Goal: Task Accomplishment & Management: Use online tool/utility

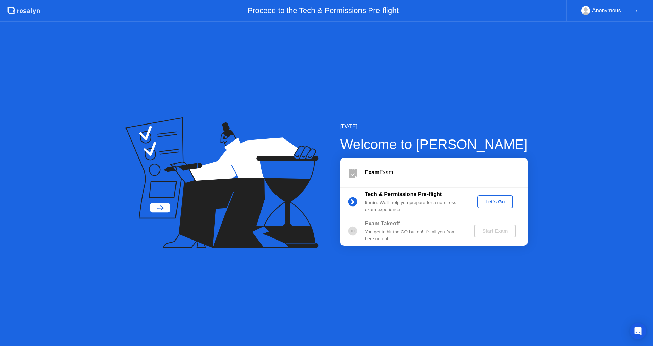
click at [486, 199] on div "Let's Go" at bounding box center [495, 201] width 30 height 5
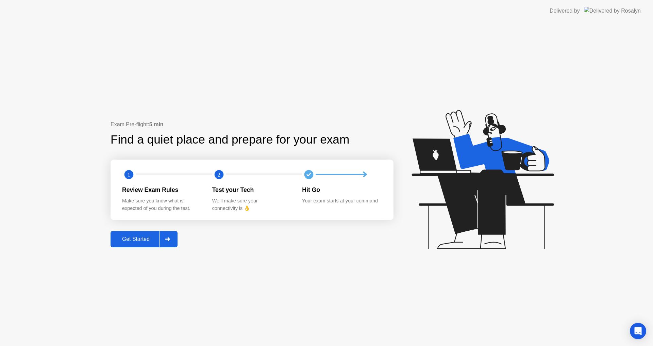
click at [152, 239] on div "Get Started" at bounding box center [136, 239] width 47 height 6
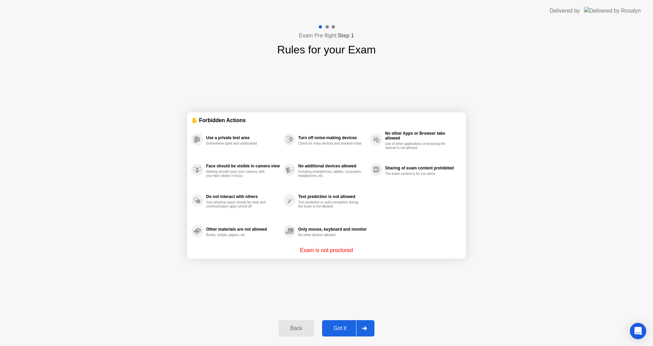
click at [345, 333] on button "Got it" at bounding box center [348, 328] width 52 height 16
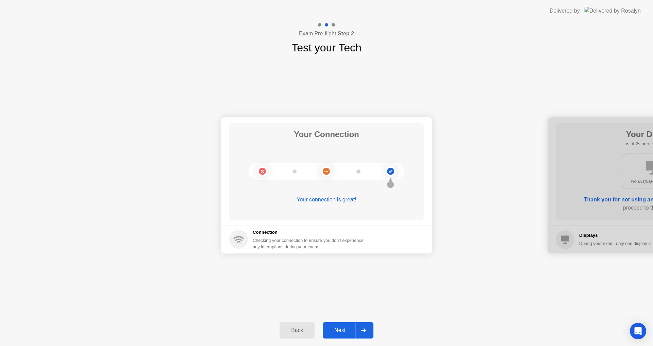
click at [341, 327] on div "Next" at bounding box center [340, 330] width 30 height 6
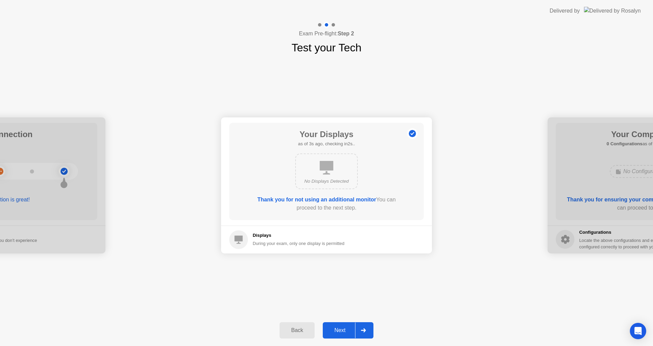
drag, startPoint x: 341, startPoint y: 327, endPoint x: 343, endPoint y: 304, distance: 22.6
click at [343, 304] on div "Exam Pre-flight: Step 2 Test your Tech Your Connection Your connection is great…" at bounding box center [326, 184] width 653 height 324
click at [340, 333] on div "Next" at bounding box center [340, 330] width 30 height 6
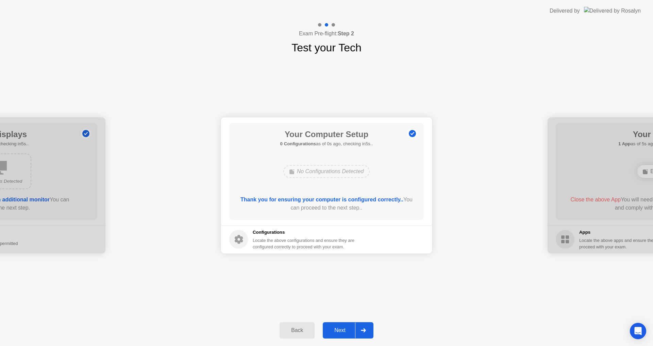
click at [340, 333] on div "Next" at bounding box center [340, 330] width 30 height 6
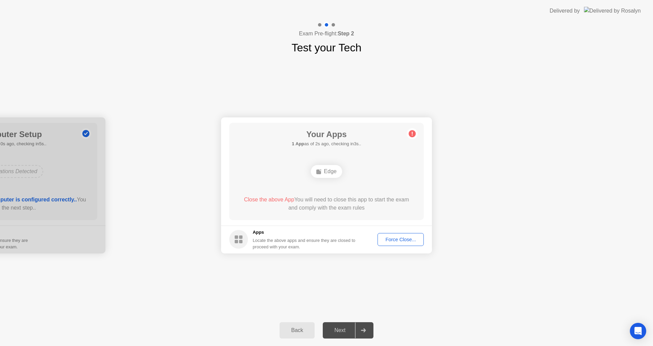
click at [389, 242] on div "Force Close..." at bounding box center [400, 239] width 41 height 5
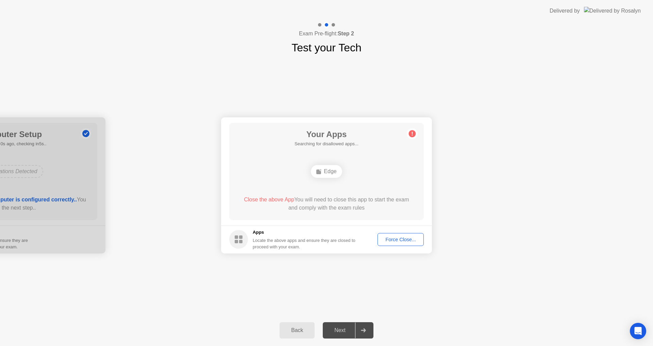
click at [419, 240] on div "Force Close..." at bounding box center [400, 239] width 41 height 5
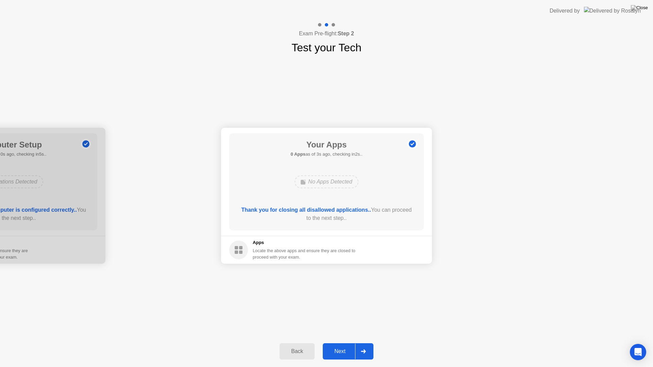
click at [338, 345] on div "Next" at bounding box center [340, 351] width 30 height 6
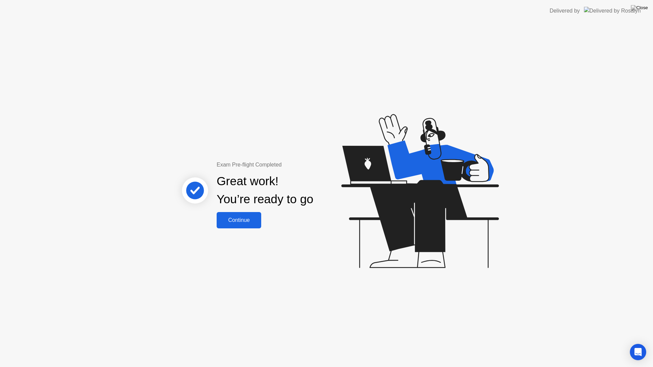
click at [247, 220] on div "Continue" at bounding box center [239, 220] width 40 height 6
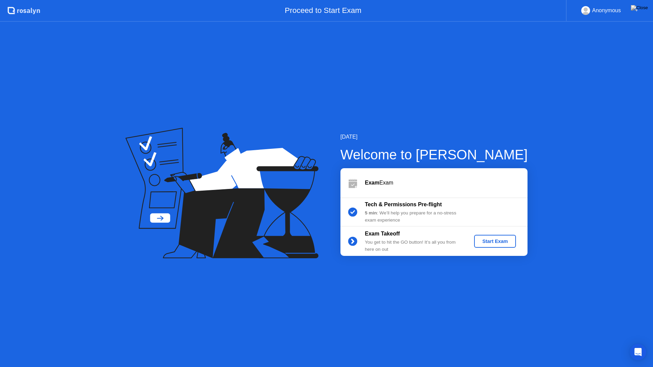
click at [461, 215] on div "5 min : We’ll help you prepare for a no-stress exam experience" at bounding box center [414, 217] width 98 height 14
click at [505, 242] on div "Start Exam" at bounding box center [495, 241] width 36 height 5
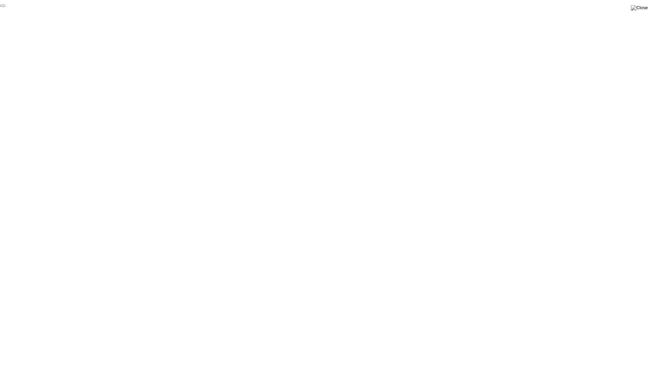
click div "End Proctoring Session"
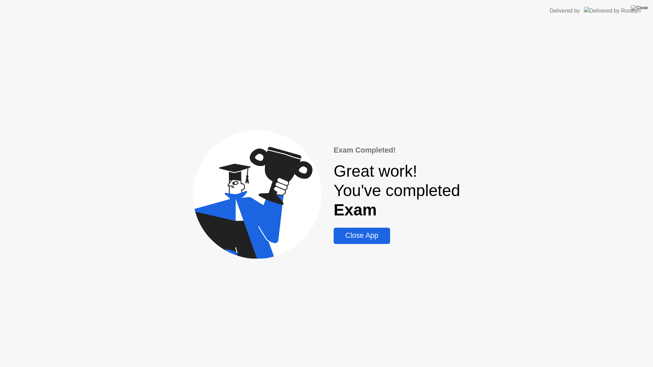
click at [384, 236] on div "Close App" at bounding box center [361, 235] width 52 height 8
